Goal: Check status: Check status

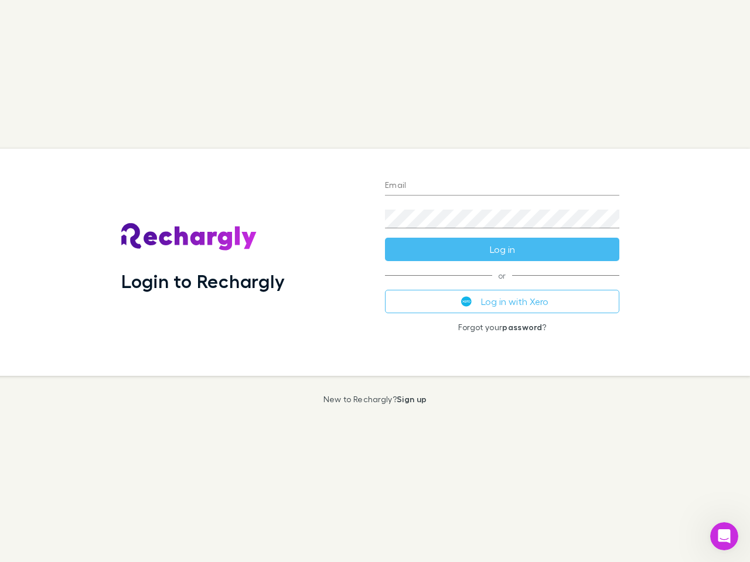
click at [375, 281] on div "Login to Rechargly" at bounding box center [244, 262] width 264 height 227
click at [502, 186] on input "Email" at bounding box center [502, 186] width 234 height 19
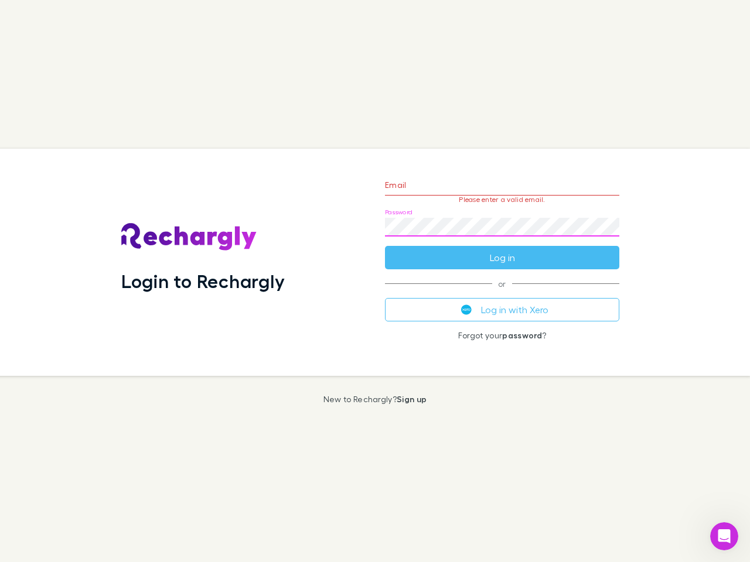
click at [502, 250] on form "Email Please enter a valid email. Password Log in" at bounding box center [502, 219] width 234 height 102
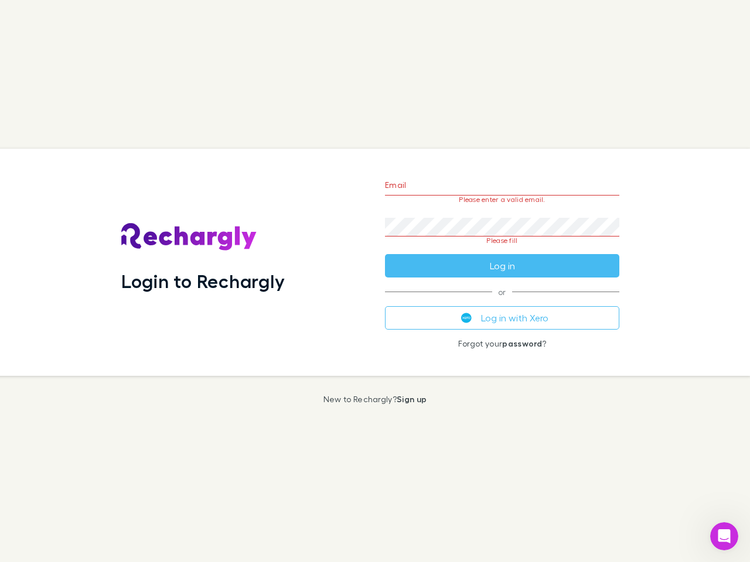
click at [502, 302] on div "Email Please enter a valid email. Password Please fill Log in or Log in with Xe…" at bounding box center [501, 262] width 253 height 227
click at [724, 537] on icon "Open Intercom Messenger" at bounding box center [724, 536] width 19 height 19
